Goal: Task Accomplishment & Management: Use online tool/utility

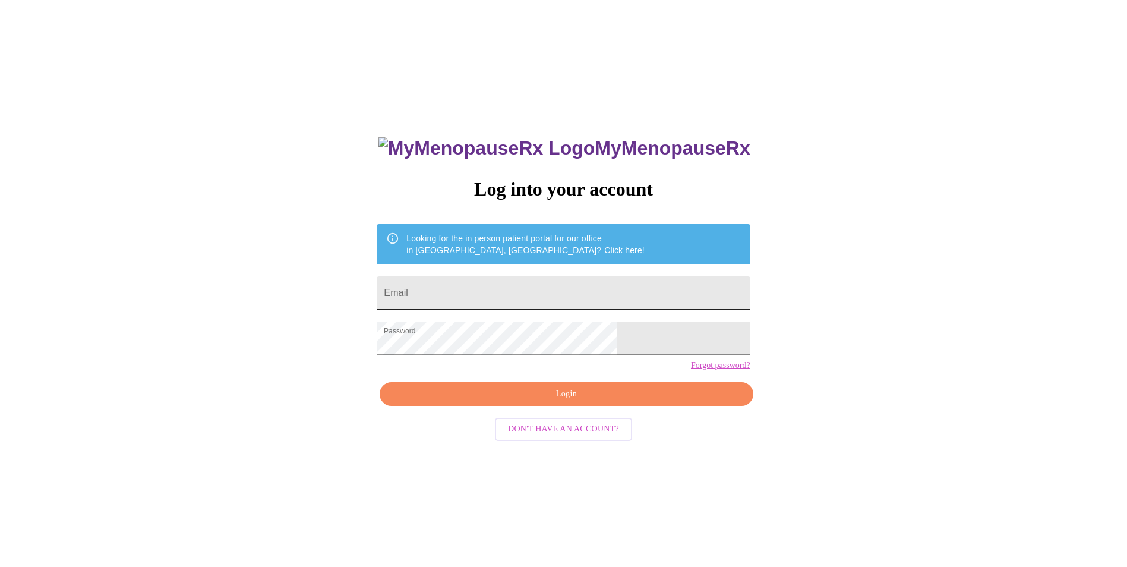
click at [518, 294] on input "Email" at bounding box center [563, 292] width 373 height 33
type input "[EMAIL_ADDRESS][DOMAIN_NAME]"
click at [537, 402] on span "Login" at bounding box center [566, 394] width 346 height 15
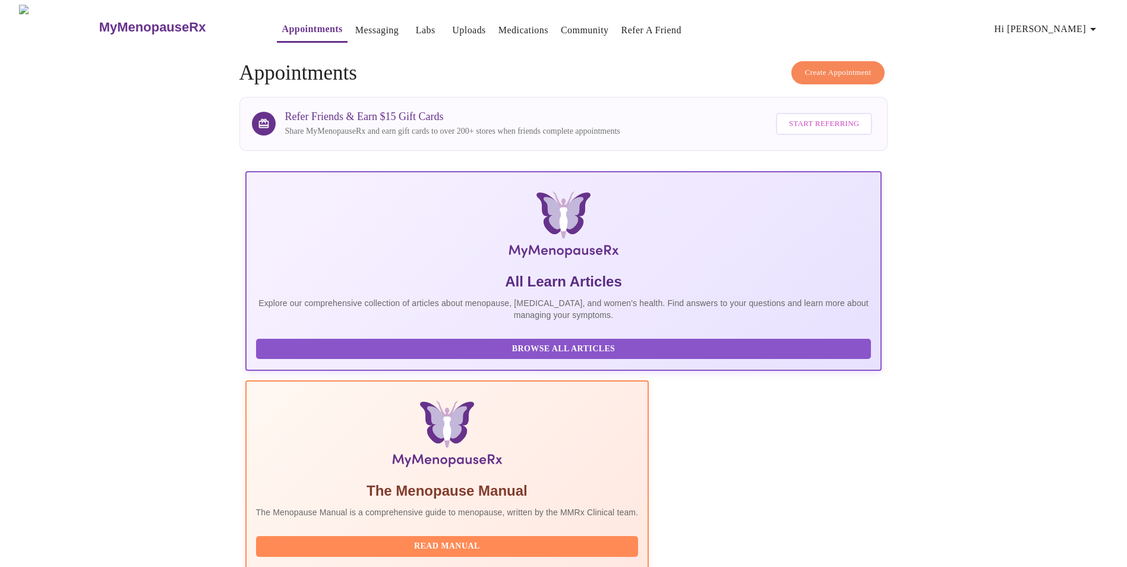
scroll to position [84, 0]
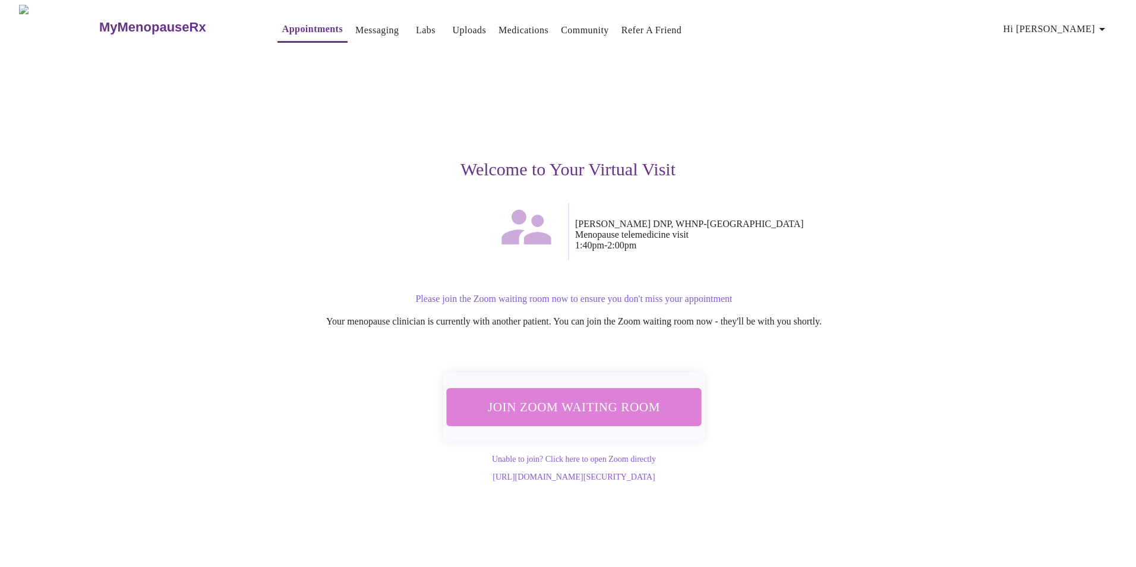
click at [594, 406] on span "Join Zoom Waiting Room" at bounding box center [573, 407] width 223 height 22
